Goal: Information Seeking & Learning: Learn about a topic

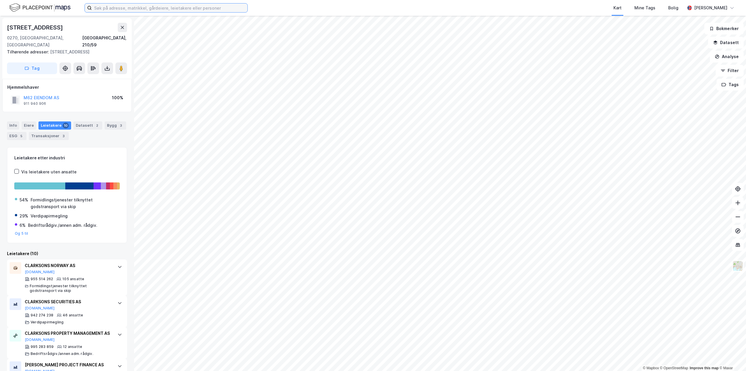
click at [142, 6] on input at bounding box center [170, 7] width 156 height 9
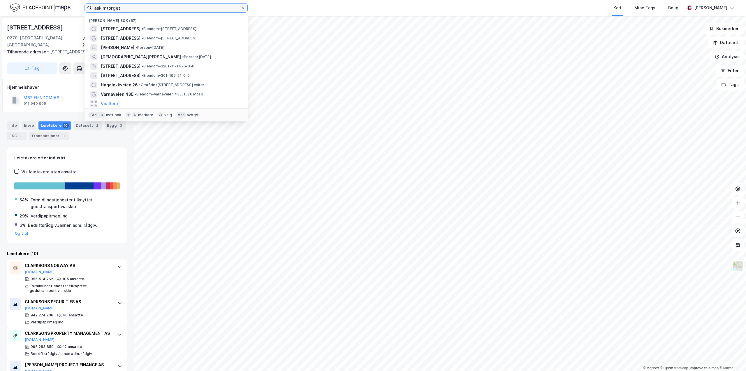
type input "askimtorget"
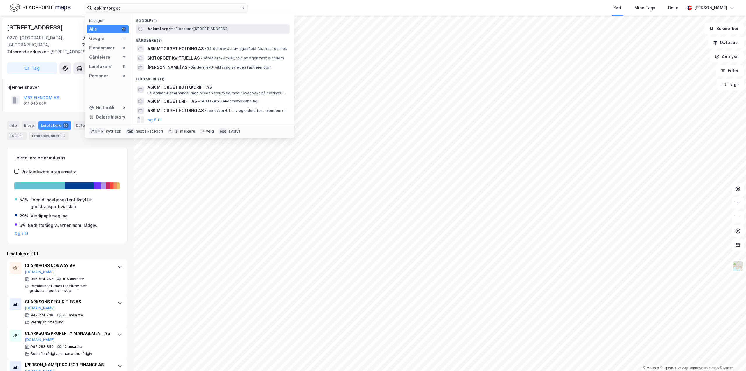
click at [179, 30] on span "• Eiendom • [STREET_ADDRESS]" at bounding box center [201, 29] width 55 height 5
